Goal: Information Seeking & Learning: Check status

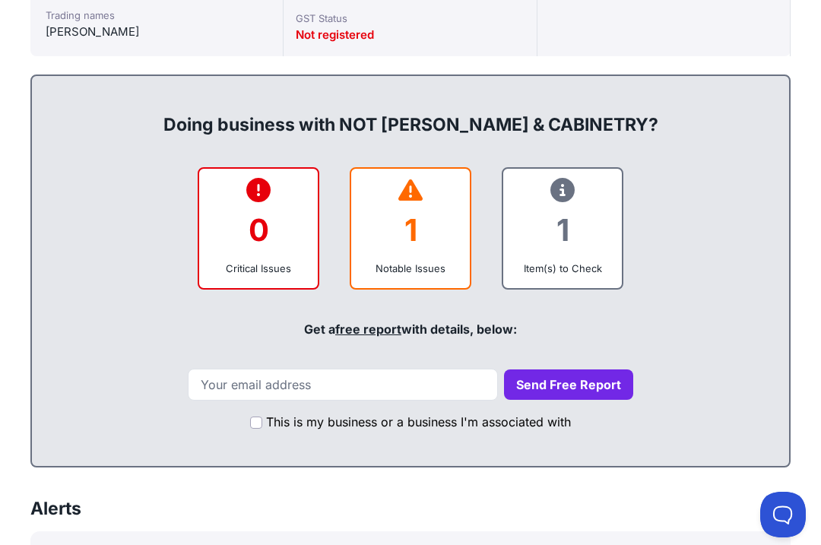
scroll to position [732, 0]
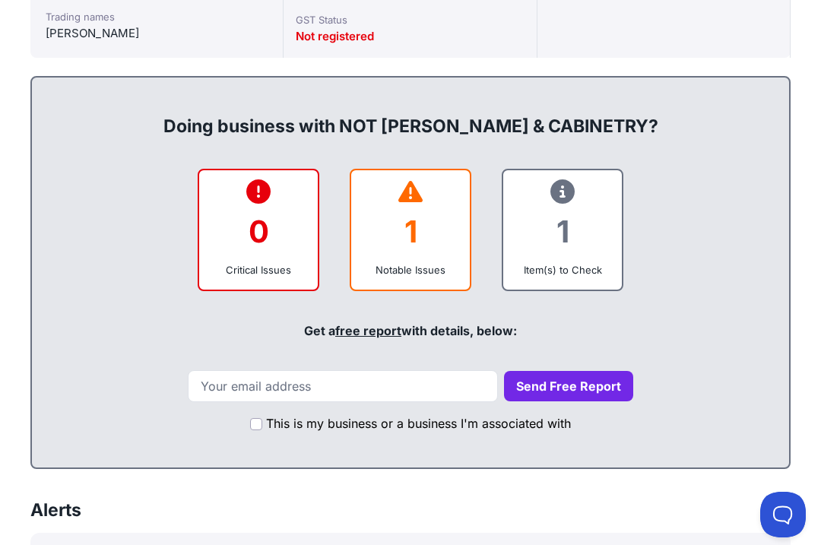
click at [460, 223] on div "1 Notable Issues" at bounding box center [411, 230] width 122 height 122
click at [429, 234] on div "1" at bounding box center [410, 232] width 94 height 62
click at [587, 216] on div "1" at bounding box center [562, 232] width 94 height 62
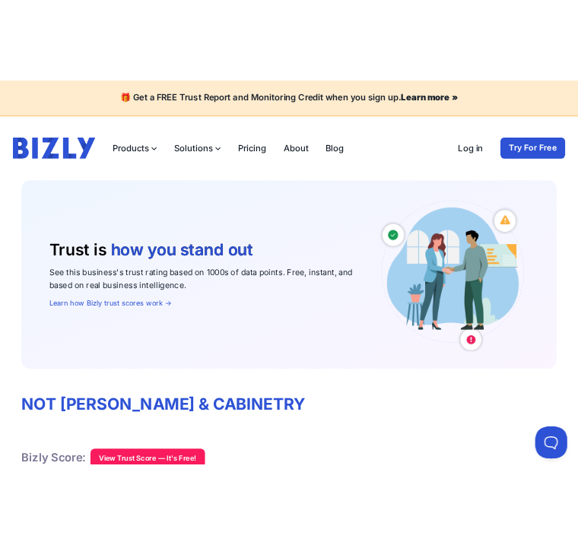
scroll to position [0, 0]
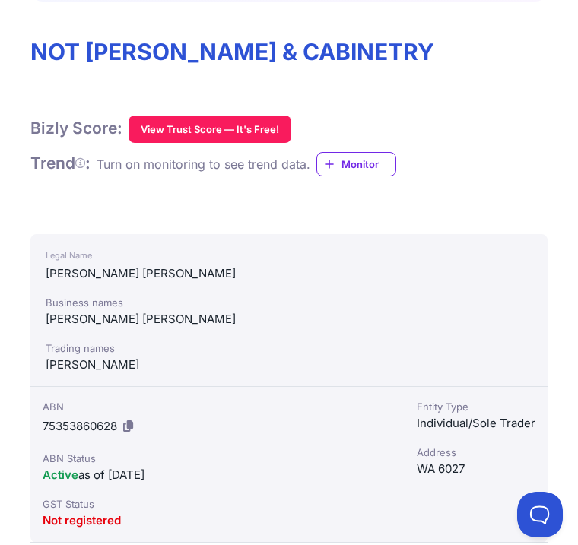
scroll to position [391, 0]
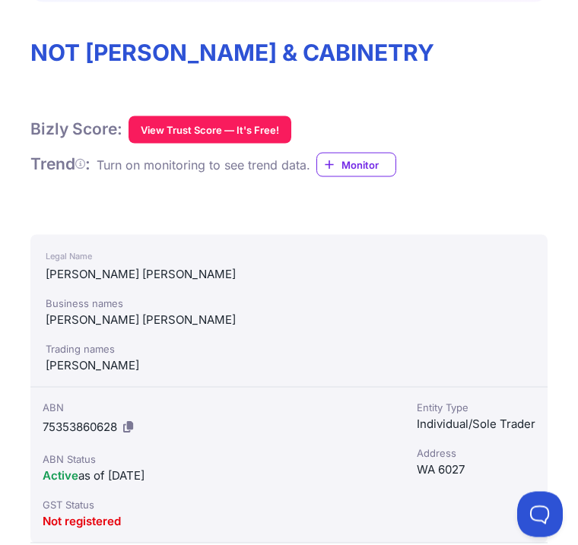
click at [248, 122] on button "View Trust Score — It's Free!" at bounding box center [209, 129] width 163 height 27
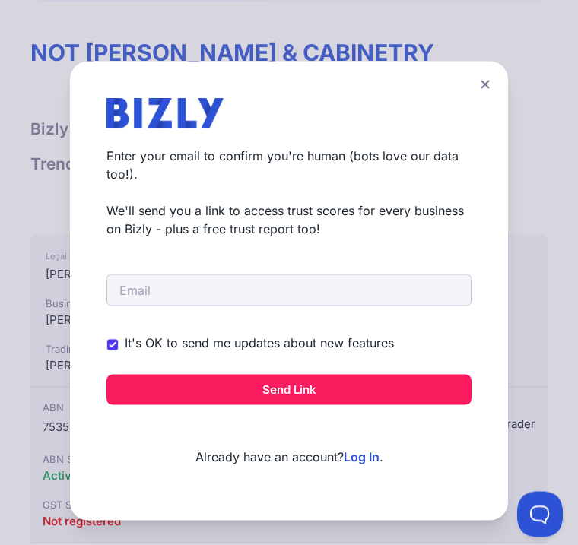
scroll to position [391, 0]
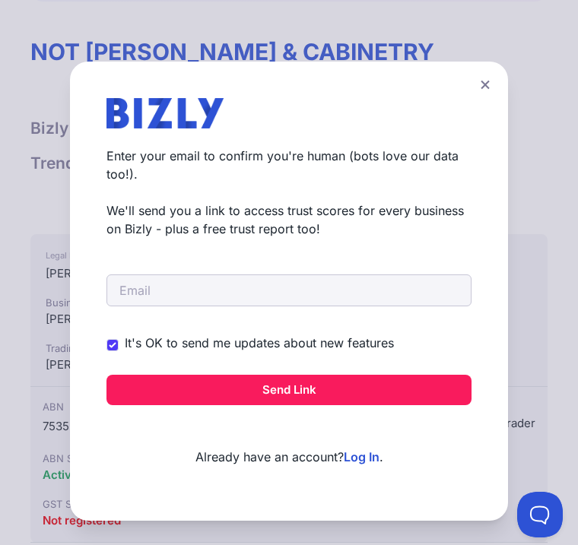
click at [541, 117] on div "Create a Free Account to View Trust Scores Get instant access to trust scores f…" at bounding box center [289, 272] width 578 height 545
click at [477, 96] on button at bounding box center [484, 85] width 21 height 22
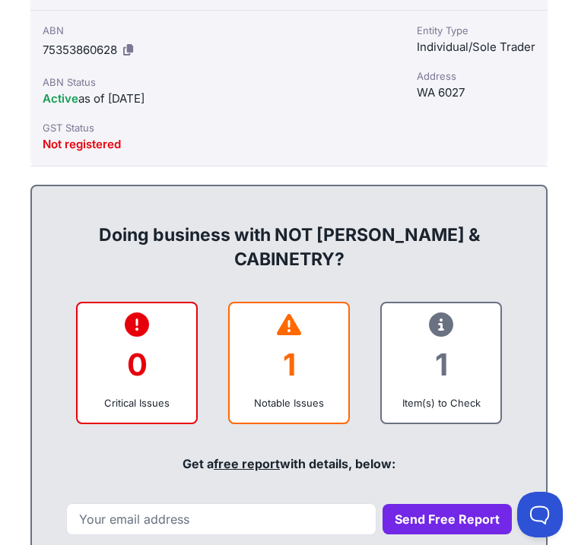
scroll to position [767, 0]
